Goal: Transaction & Acquisition: Purchase product/service

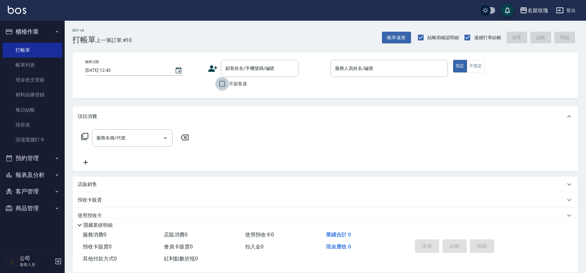
click at [223, 79] on input "不留客資" at bounding box center [222, 84] width 14 height 14
checkbox input "true"
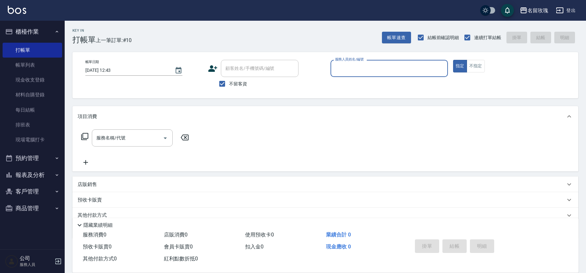
click at [389, 74] on div "服務人員姓名/編號" at bounding box center [389, 68] width 117 height 17
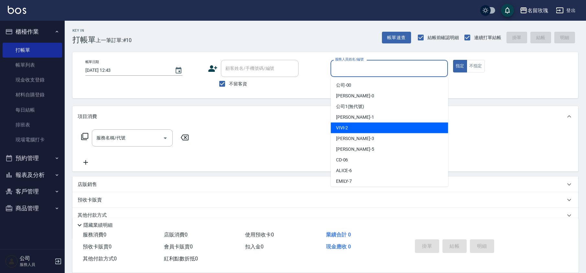
click at [359, 128] on div "VIVI -2" at bounding box center [389, 128] width 117 height 11
type input "VIVI-2"
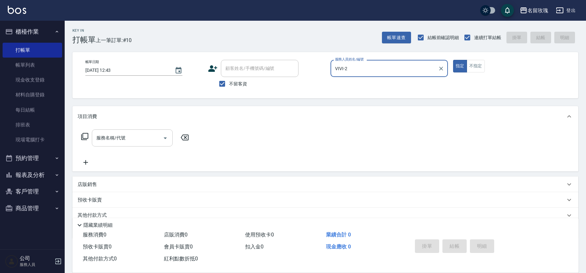
click at [128, 141] on input "服務名稱/代號" at bounding box center [127, 137] width 65 height 11
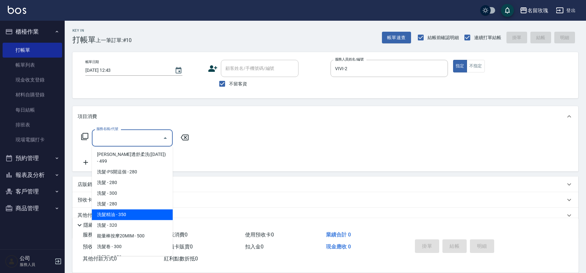
click at [119, 209] on span "洗髮精油 - 350" at bounding box center [132, 214] width 81 height 11
type input "洗髮精油(206)"
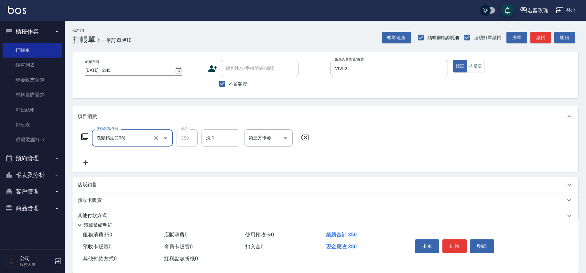
click at [221, 138] on input "洗-1" at bounding box center [220, 137] width 33 height 11
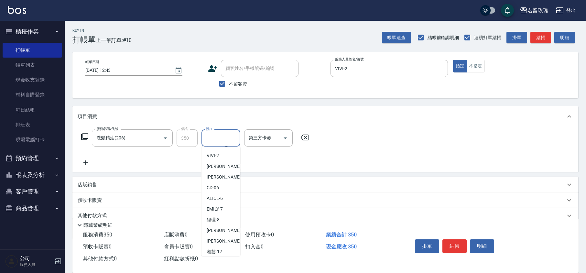
scroll to position [127, 0]
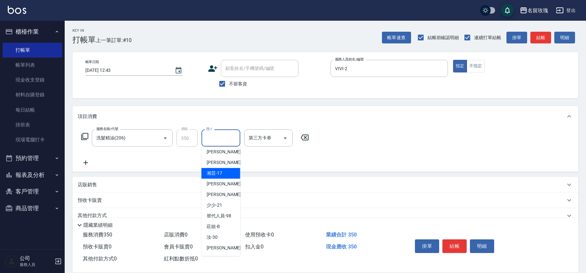
click at [223, 168] on div "湘芸 -17" at bounding box center [221, 173] width 39 height 11
type input "湘芸-17"
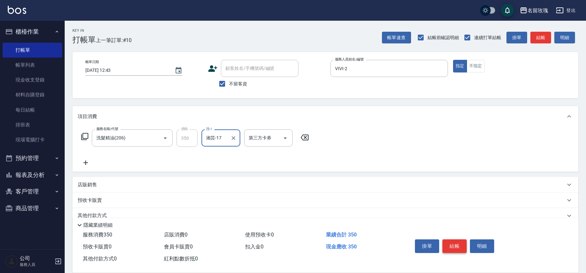
click at [448, 246] on button "結帳" at bounding box center [455, 246] width 24 height 14
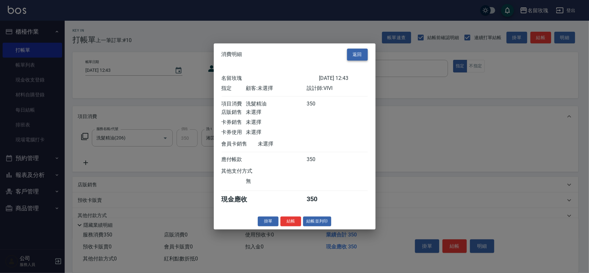
click at [362, 50] on button "返回" at bounding box center [357, 55] width 21 height 12
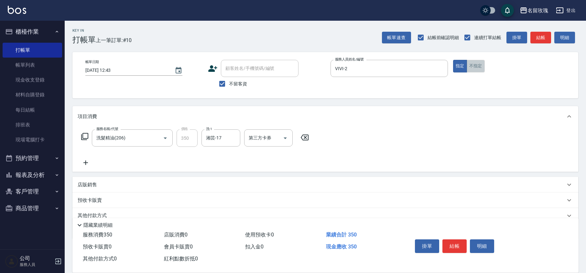
click at [480, 69] on button "不指定" at bounding box center [476, 66] width 18 height 13
click at [454, 247] on button "結帳" at bounding box center [455, 246] width 24 height 14
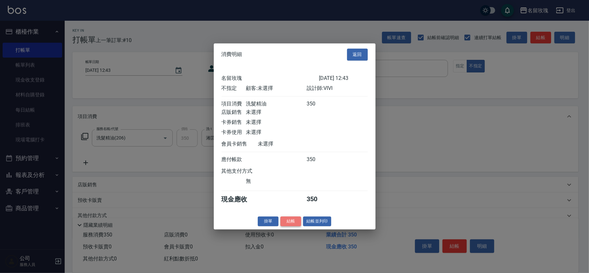
click at [286, 223] on button "結帳" at bounding box center [290, 221] width 21 height 10
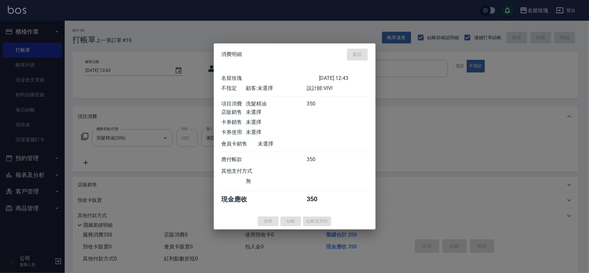
type input "[DATE] 13:42"
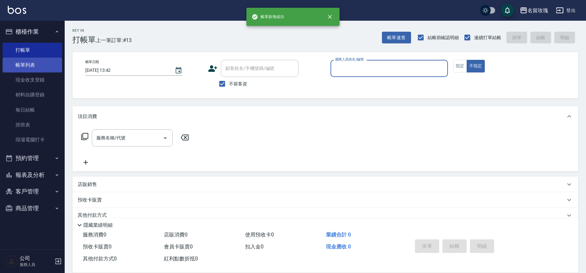
click at [30, 64] on link "帳單列表" at bounding box center [33, 65] width 60 height 15
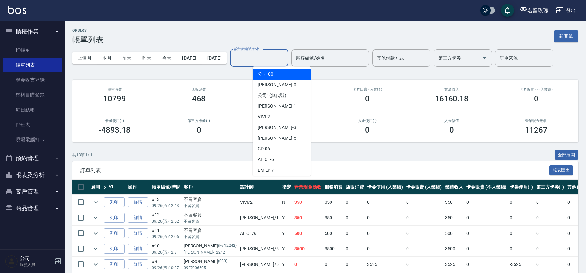
click at [275, 59] on input "設計師編號/姓名" at bounding box center [259, 57] width 52 height 11
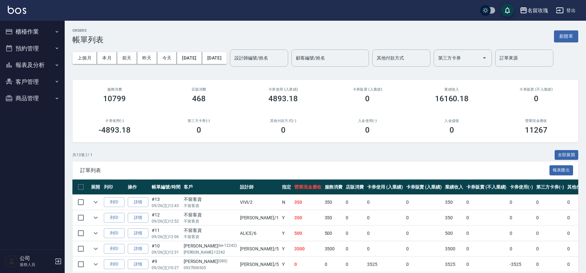
click at [34, 39] on button "櫃檯作業" at bounding box center [33, 31] width 60 height 17
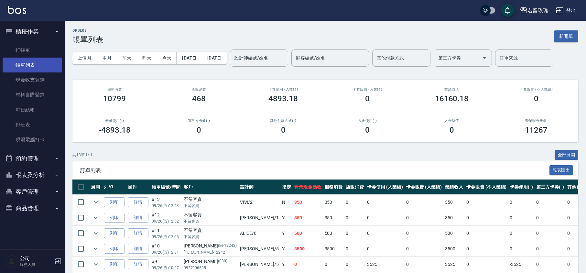
click at [40, 60] on link "帳單列表" at bounding box center [33, 65] width 60 height 15
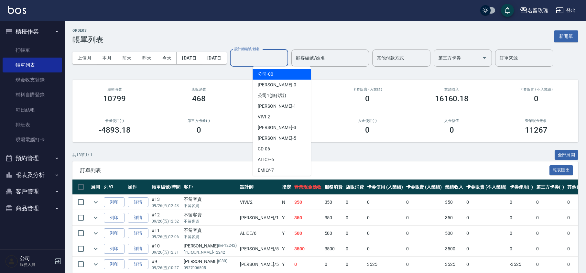
click at [263, 56] on div "設計師編號/姓名 設計師編號/姓名" at bounding box center [259, 57] width 58 height 17
click at [272, 117] on div "VIVI -2" at bounding box center [282, 117] width 58 height 11
type input "VIVI-2"
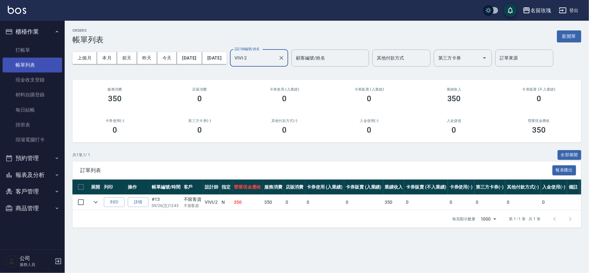
click at [44, 58] on link "帳單列表" at bounding box center [33, 65] width 60 height 15
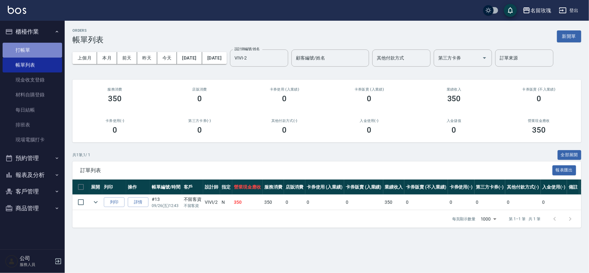
click at [40, 45] on link "打帳單" at bounding box center [33, 50] width 60 height 15
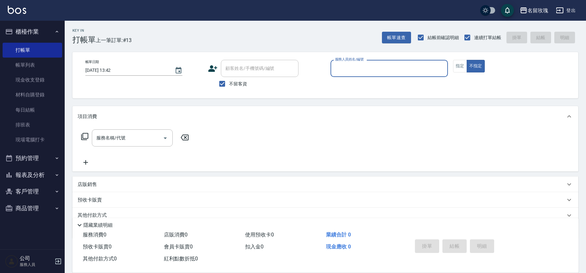
drag, startPoint x: 238, startPoint y: 90, endPoint x: 239, endPoint y: 85, distance: 4.5
click at [238, 89] on label "不留客資" at bounding box center [231, 84] width 32 height 14
click at [229, 89] on input "不留客資" at bounding box center [222, 84] width 14 height 14
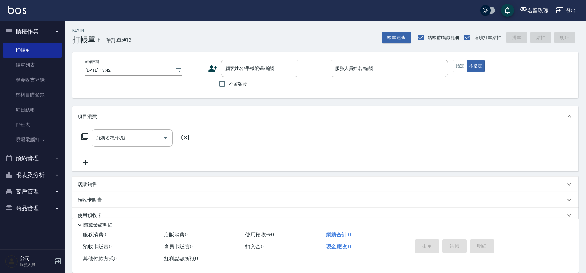
click at [242, 79] on label "不留客資" at bounding box center [231, 84] width 32 height 14
click at [229, 79] on input "不留客資" at bounding box center [222, 84] width 14 height 14
click at [239, 79] on label "不留客資" at bounding box center [231, 84] width 32 height 14
click at [229, 79] on input "不留客資" at bounding box center [222, 84] width 14 height 14
checkbox input "false"
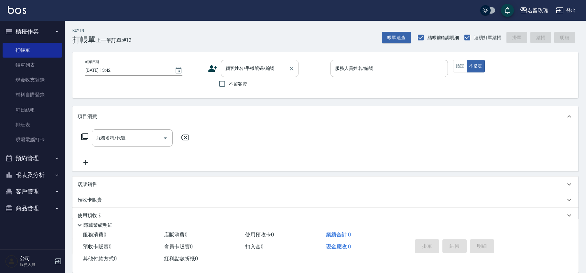
click at [245, 66] on div "顧客姓名/手機號碼/編號 顧客姓名/手機號碼/編號" at bounding box center [260, 68] width 78 height 17
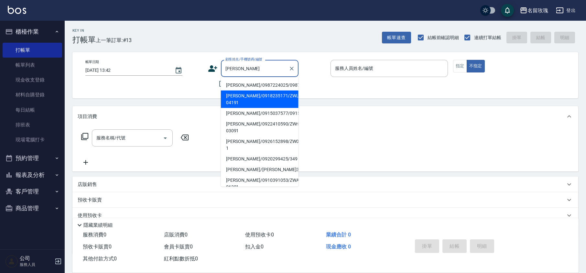
click at [245, 103] on li "陳仲豪/0918235171/ZWLY-04191" at bounding box center [260, 99] width 78 height 17
type input "陳仲豪/0918235171/ZWLY-04191"
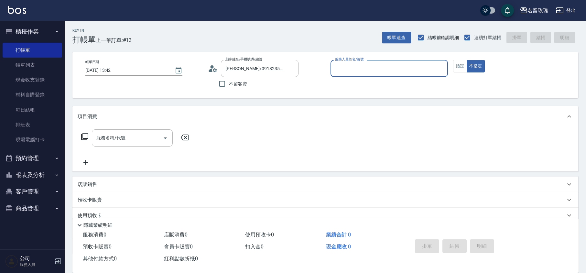
type input "公司1(無代號)"
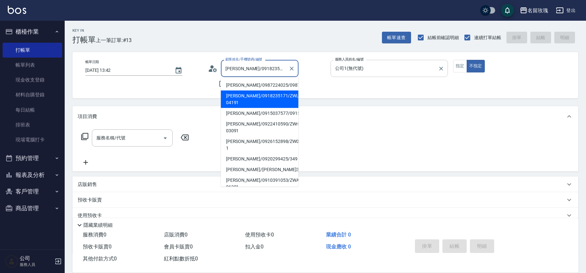
scroll to position [0, 8]
drag, startPoint x: 240, startPoint y: 66, endPoint x: 334, endPoint y: 70, distance: 94.5
click at [334, 70] on div "帳單日期 2025/09/26 13:42 顧客姓名/手機號碼/編號 陳仲豪/0918235171/ZWLY-04191 顧客姓名/手機號碼/編號 不留客資 …" at bounding box center [325, 75] width 490 height 31
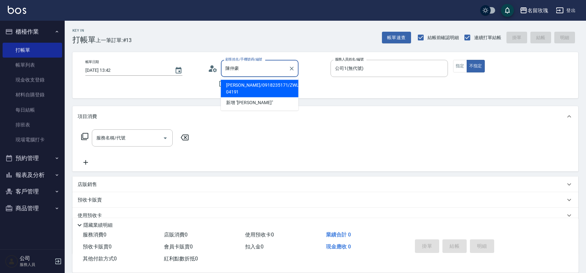
scroll to position [0, 0]
click at [236, 69] on input "陳仲豪" at bounding box center [255, 68] width 62 height 11
type input "豪"
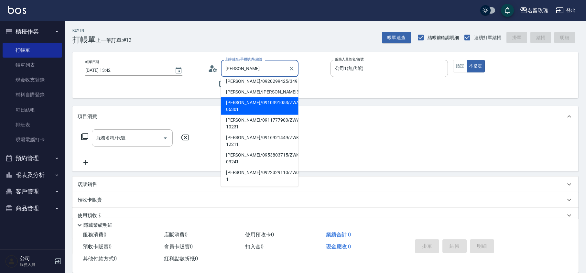
scroll to position [129, 0]
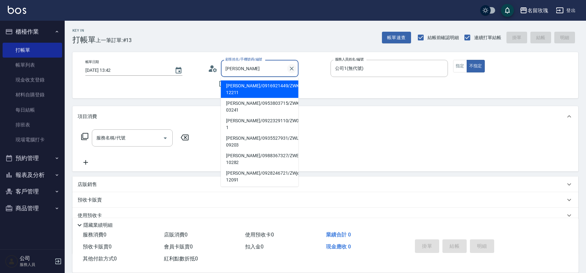
click at [294, 70] on icon "Clear" at bounding box center [292, 68] width 6 height 6
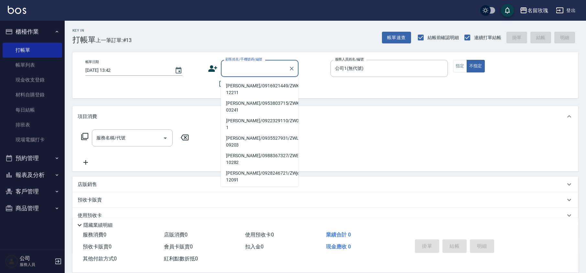
scroll to position [3, 0]
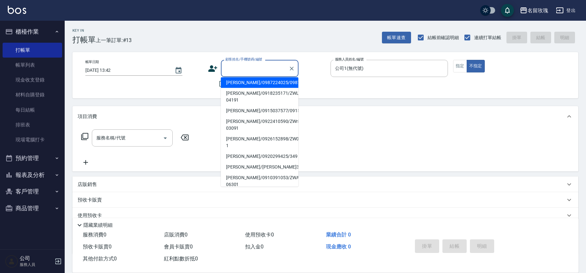
click at [304, 66] on div "顧客姓名/手機號碼/編號 顧客姓名/手機號碼/編號" at bounding box center [266, 68] width 117 height 17
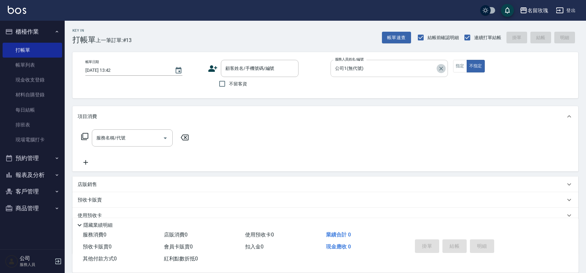
drag, startPoint x: 442, startPoint y: 67, endPoint x: 435, endPoint y: 69, distance: 6.6
click at [442, 66] on icon "Clear" at bounding box center [441, 68] width 6 height 6
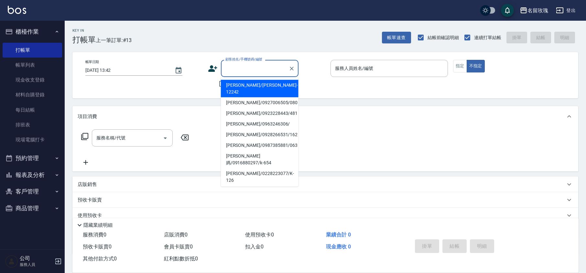
click at [248, 68] on input "顧客姓名/手機號碼/編號" at bounding box center [255, 68] width 62 height 11
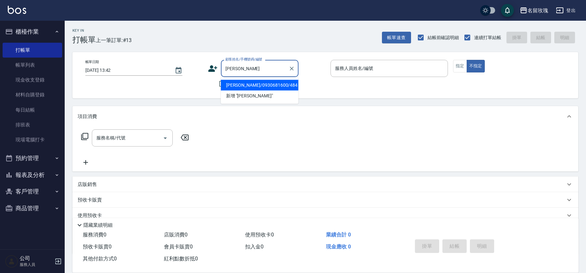
click at [244, 86] on li "鍾振玉/0930681600/484" at bounding box center [260, 85] width 78 height 11
type input "鍾振玉/0930681600/484"
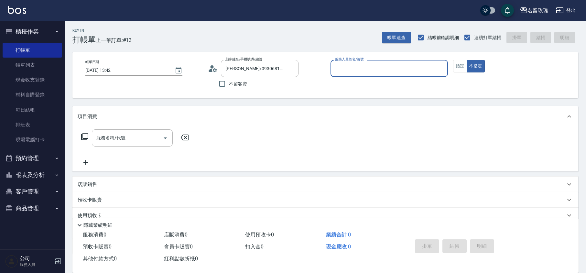
type input "VIVI-2"
click at [459, 67] on button "指定" at bounding box center [460, 66] width 14 height 13
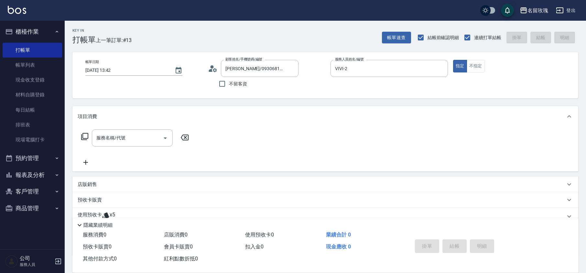
scroll to position [44, 0]
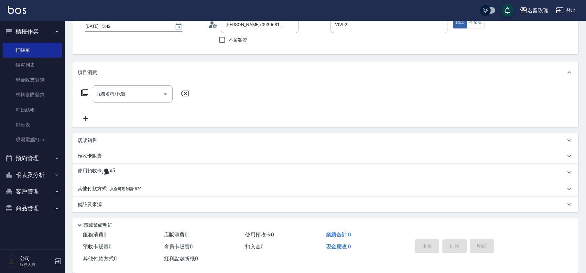
click at [153, 184] on div "其他付款方式 入金可用餘額: 820" at bounding box center [325, 189] width 506 height 16
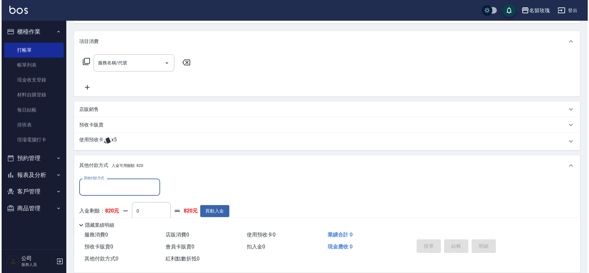
scroll to position [120, 0]
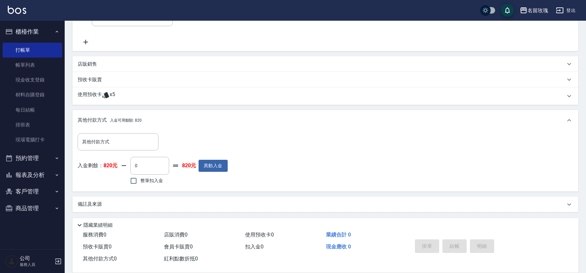
click at [154, 179] on span "整筆扣入金" at bounding box center [151, 180] width 23 height 7
click at [140, 179] on input "整筆扣入金" at bounding box center [134, 181] width 14 height 14
click at [148, 177] on label "整筆扣入金" at bounding box center [145, 181] width 36 height 14
click at [140, 177] on input "整筆扣入金" at bounding box center [134, 181] width 14 height 14
checkbox input "false"
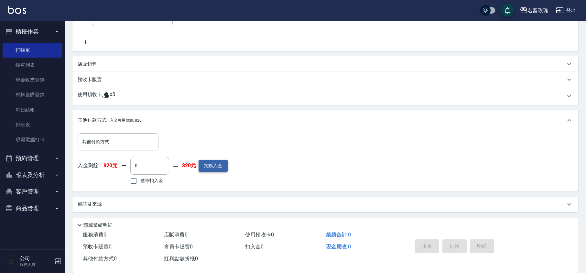
click at [211, 164] on button "異動入金" at bounding box center [213, 166] width 29 height 12
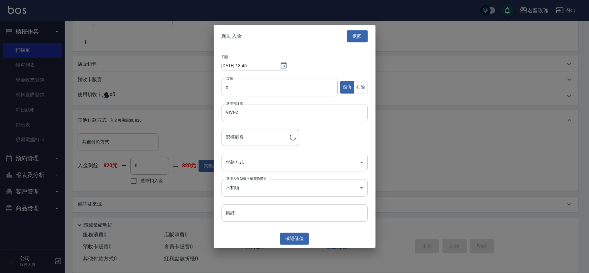
type input "鍾振玉/0930681600/484"
click at [304, 89] on input "0" at bounding box center [280, 87] width 116 height 17
type input "230"
click at [289, 233] on button "確認 儲值" at bounding box center [294, 239] width 29 height 12
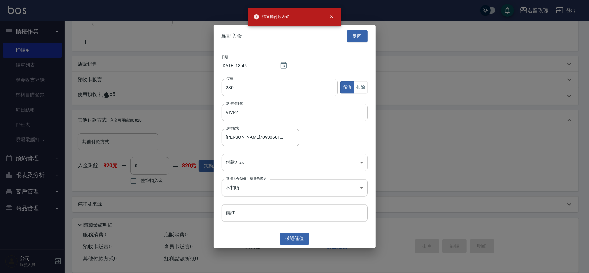
click at [273, 165] on body "請選擇付款方式 名留玫瑰 登出 櫃檯作業 打帳單 帳單列表 現金收支登錄 材料自購登錄 每日結帳 排班表 現場電腦打卡 預約管理 預約管理 單日預約紀錄 單週…" at bounding box center [294, 76] width 589 height 393
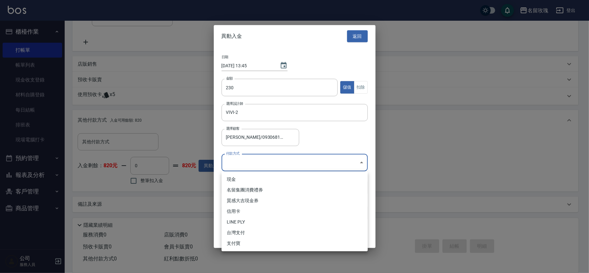
click at [263, 179] on li "現金" at bounding box center [295, 179] width 146 height 11
type input "現金"
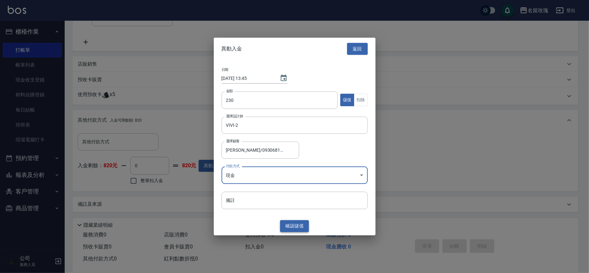
click at [302, 228] on button "確認 儲值" at bounding box center [294, 226] width 29 height 12
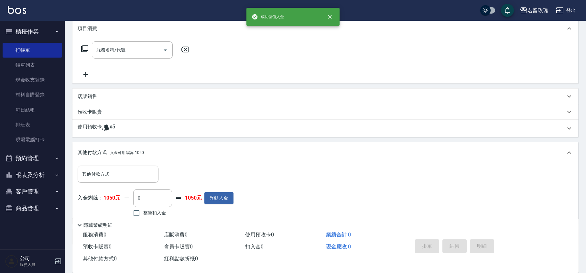
scroll to position [34, 0]
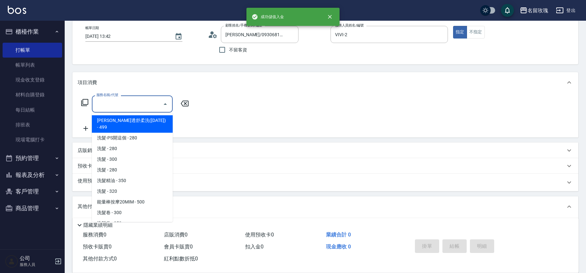
click at [109, 107] on input "服務名稱/代號" at bounding box center [127, 103] width 65 height 11
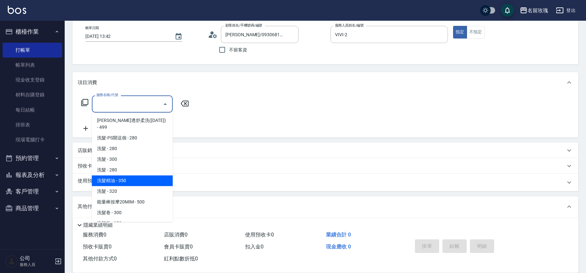
click at [123, 177] on span "洗髮精油 - 350" at bounding box center [132, 180] width 81 height 11
type input "洗髮精油(206)"
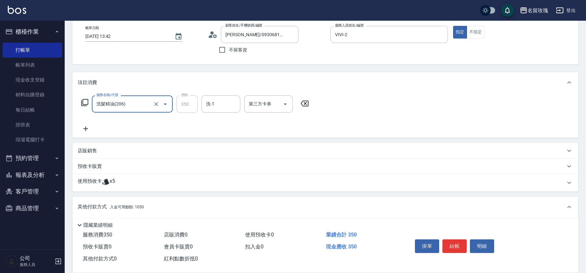
click at [218, 103] on input "洗-1" at bounding box center [220, 103] width 33 height 11
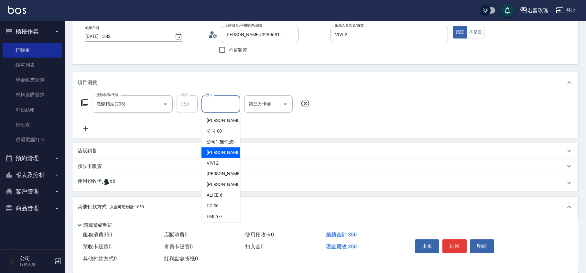
scroll to position [127, 0]
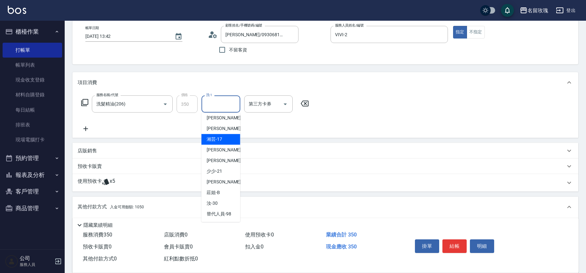
click at [216, 143] on div "湘芸 -17" at bounding box center [221, 139] width 39 height 11
type input "湘芸-17"
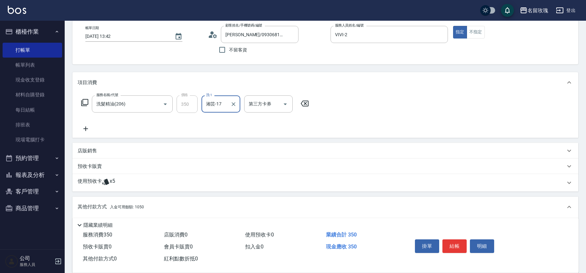
click at [85, 106] on icon at bounding box center [85, 103] width 8 height 8
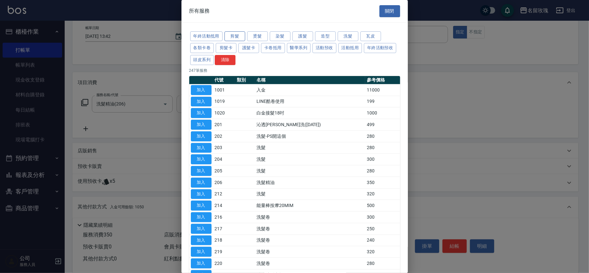
click at [230, 34] on button "剪髮" at bounding box center [235, 36] width 21 height 10
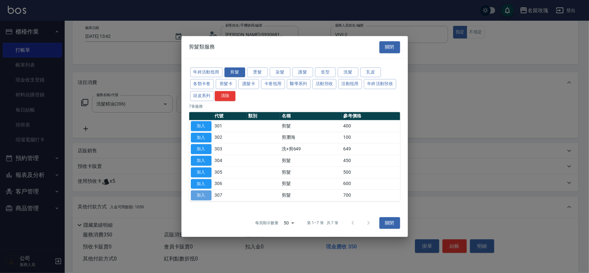
click at [210, 193] on button "加入" at bounding box center [201, 196] width 21 height 10
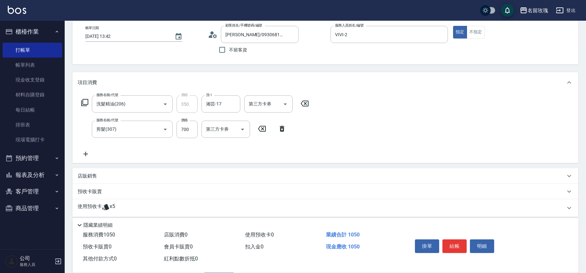
scroll to position [146, 0]
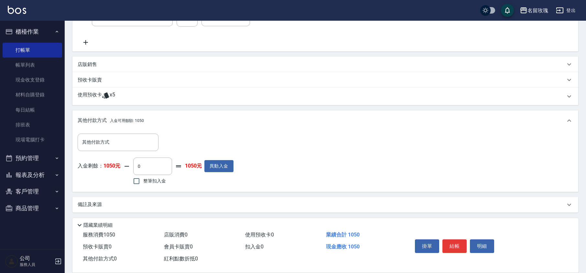
click at [157, 177] on label "整筆扣入金" at bounding box center [148, 181] width 36 height 14
click at [143, 177] on input "整筆扣入金" at bounding box center [137, 181] width 14 height 14
checkbox input "true"
type input "1050"
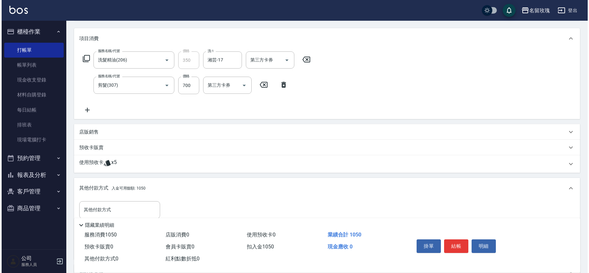
scroll to position [16, 0]
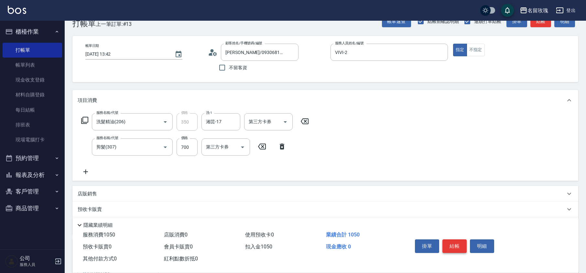
click at [446, 242] on button "結帳" at bounding box center [455, 246] width 24 height 14
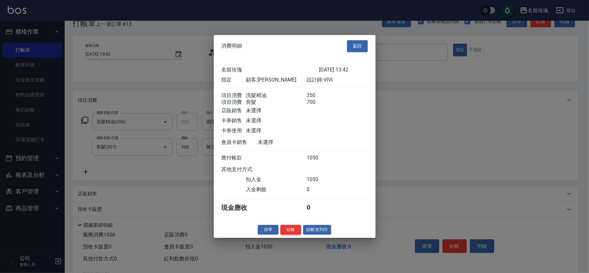
click at [291, 229] on button "結帳" at bounding box center [290, 230] width 21 height 10
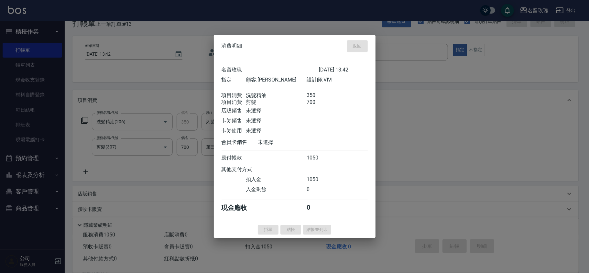
type input "2025/09/26 13:46"
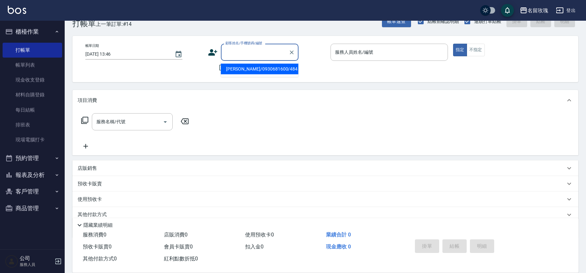
click at [246, 57] on input "顧客姓名/手機號碼/編號" at bounding box center [255, 52] width 62 height 11
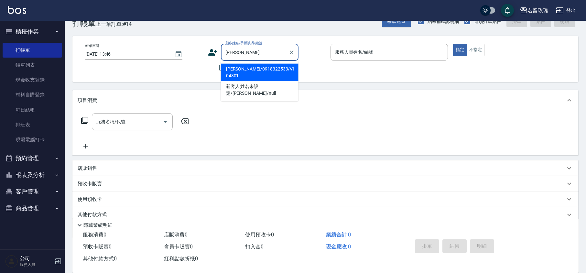
click at [242, 70] on li "陳相樺/0918322533/VI-04301" at bounding box center [260, 72] width 78 height 17
type input "陳相樺/0918322533/VI-04301"
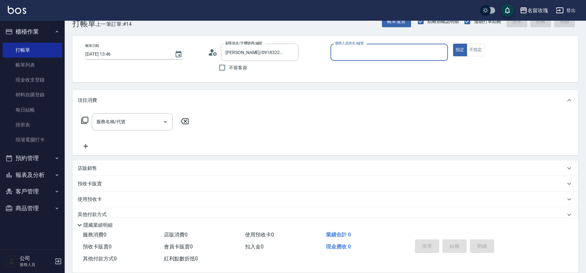
type input "VIVI-2"
click at [215, 50] on icon at bounding box center [213, 53] width 10 height 10
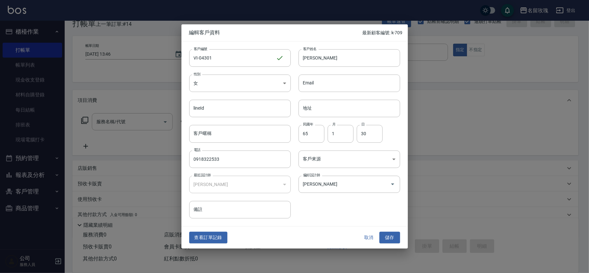
drag, startPoint x: 209, startPoint y: 238, endPoint x: 212, endPoint y: 240, distance: 3.6
click at [210, 238] on button "查看訂單記錄" at bounding box center [208, 238] width 38 height 12
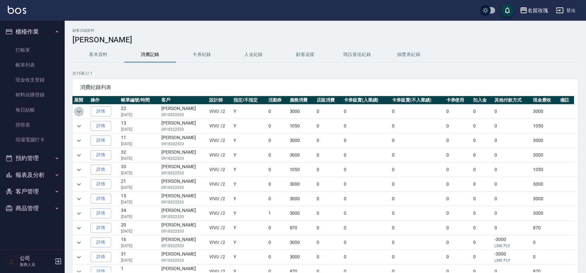
click at [76, 109] on icon "expand row" at bounding box center [79, 112] width 8 height 8
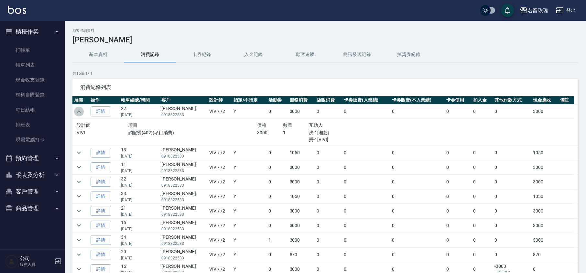
click at [76, 109] on icon "expand row" at bounding box center [79, 112] width 8 height 8
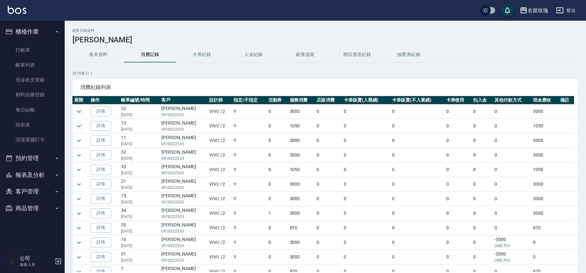
click at [77, 123] on icon "expand row" at bounding box center [79, 126] width 8 height 8
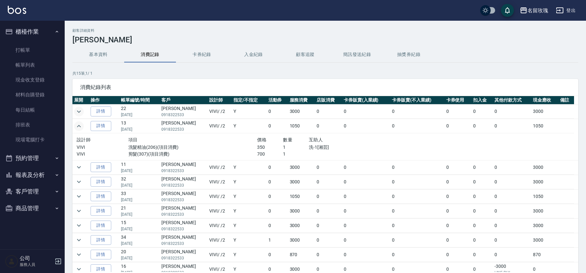
click at [77, 123] on icon "expand row" at bounding box center [79, 126] width 8 height 8
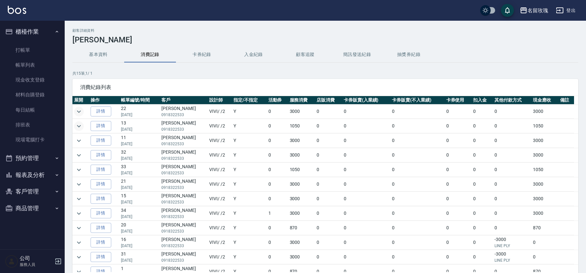
click at [81, 136] on td at bounding box center [80, 141] width 16 height 14
click at [81, 139] on icon "expand row" at bounding box center [79, 141] width 8 height 8
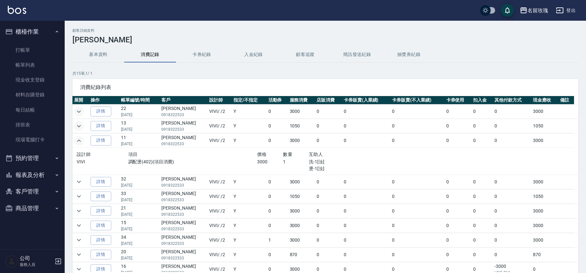
click at [81, 139] on icon "expand row" at bounding box center [79, 141] width 8 height 8
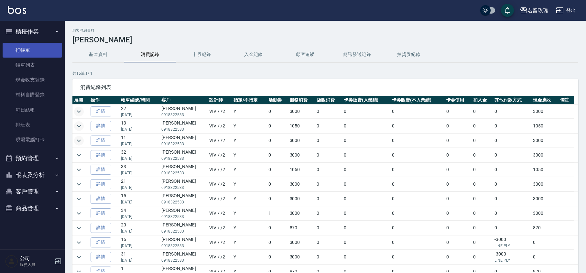
click at [19, 49] on link "打帳單" at bounding box center [33, 50] width 60 height 15
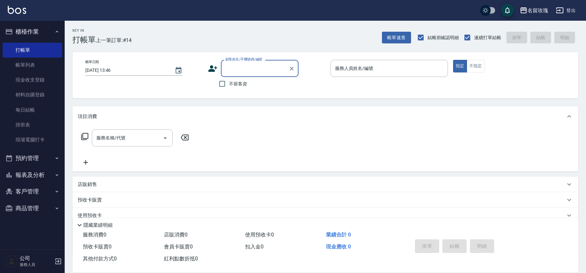
click at [333, 80] on p at bounding box center [389, 80] width 117 height 7
